Goal: Check status: Check status

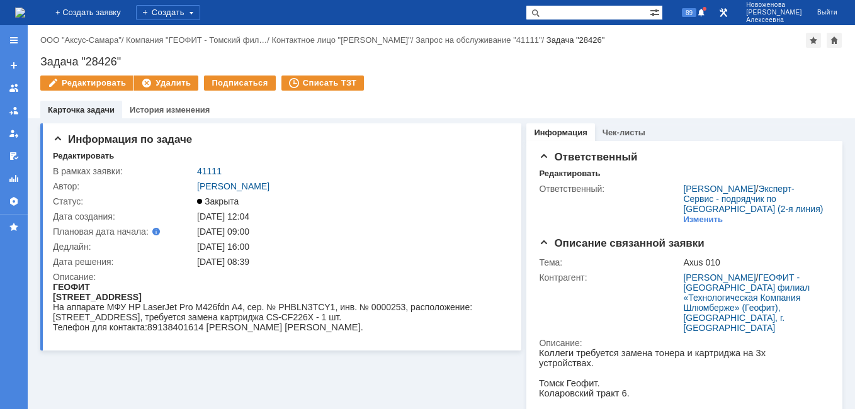
click at [22, 18] on img at bounding box center [20, 13] width 10 height 10
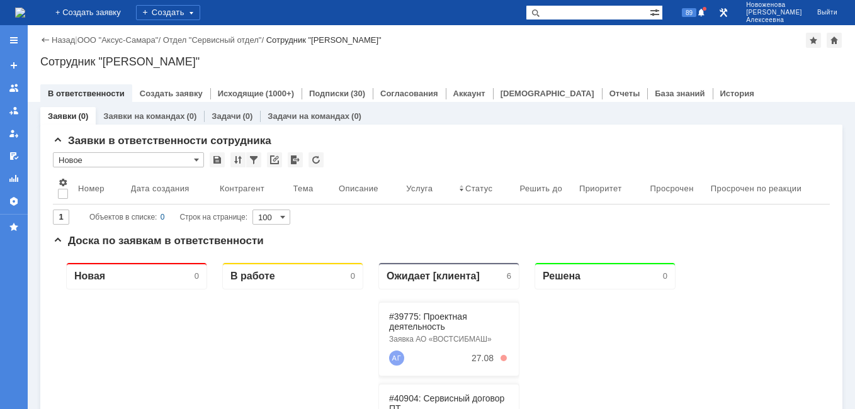
click at [593, 11] on input "text" at bounding box center [588, 12] width 124 height 15
paste input "40928"
type input "40928"
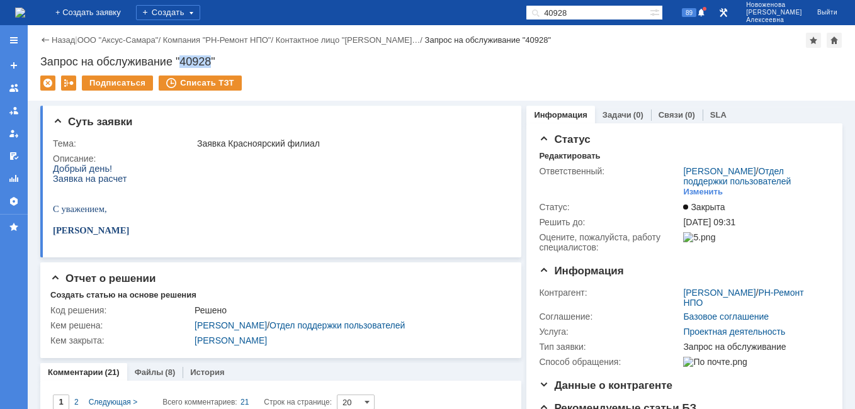
drag, startPoint x: 213, startPoint y: 63, endPoint x: 183, endPoint y: 61, distance: 30.3
click at [183, 61] on div "Запрос на обслуживание "40928"" at bounding box center [441, 61] width 803 height 13
copy div "40928"
click at [244, 58] on div "Запрос на обслуживание "40928"" at bounding box center [441, 61] width 803 height 13
drag, startPoint x: 227, startPoint y: 66, endPoint x: 38, endPoint y: 61, distance: 188.4
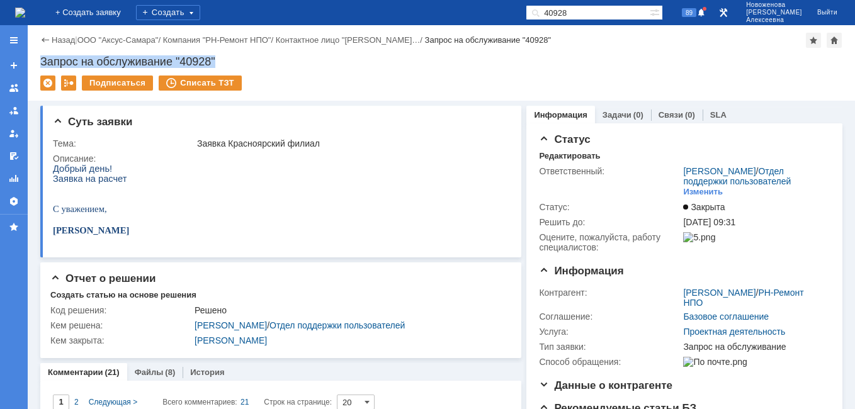
click at [38, 61] on div "Назад | ООО "Аксус-Самара" / Компания "РН-Ремонт НПО" / Контактное лицо "[PERSO…" at bounding box center [442, 63] width 828 height 76
copy div "Запрос на обслуживание "40928""
click at [236, 66] on div "Запрос на обслуживание "40928"" at bounding box center [441, 61] width 803 height 13
drag, startPoint x: 212, startPoint y: 61, endPoint x: 183, endPoint y: 63, distance: 28.4
click at [183, 63] on div "Запрос на обслуживание "40928"" at bounding box center [441, 61] width 803 height 13
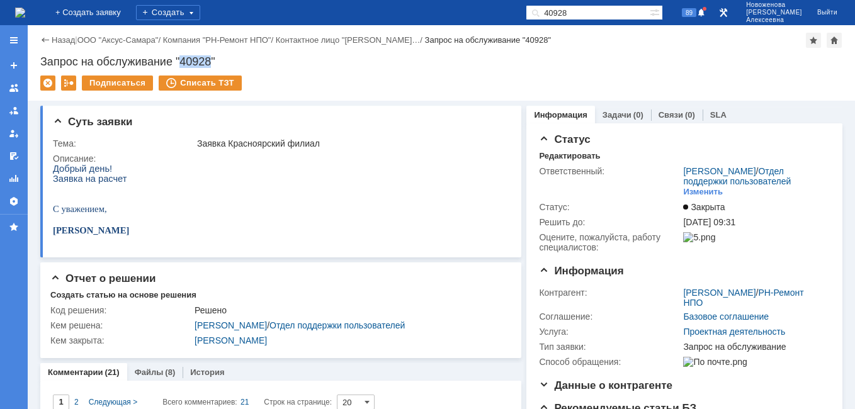
copy div "40928"
click at [241, 59] on div "Запрос на обслуживание "40928"" at bounding box center [441, 61] width 803 height 13
drag, startPoint x: 225, startPoint y: 57, endPoint x: 40, endPoint y: 62, distance: 185.3
click at [40, 62] on div "Назад | ООО "Аксус-Самара" / Компания "РН-Ремонт НПО" / Контактное лицо "[PERSO…" at bounding box center [442, 63] width 828 height 76
copy div "Запрос на обслуживание "40928""
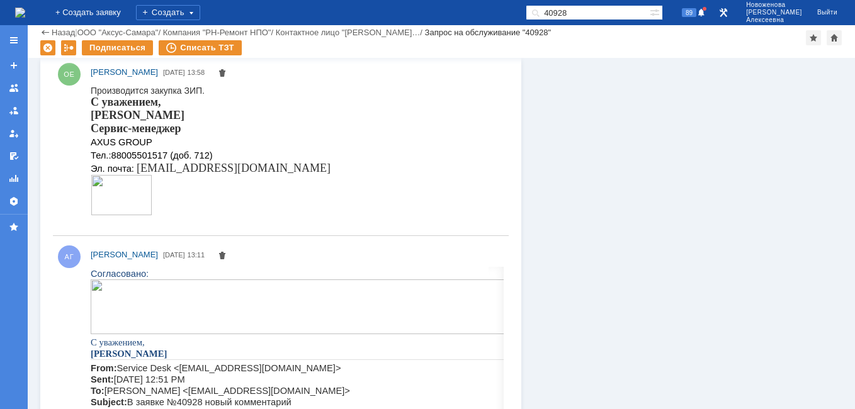
scroll to position [1953, 0]
